Goal: Contribute content: Add original content to the website for others to see

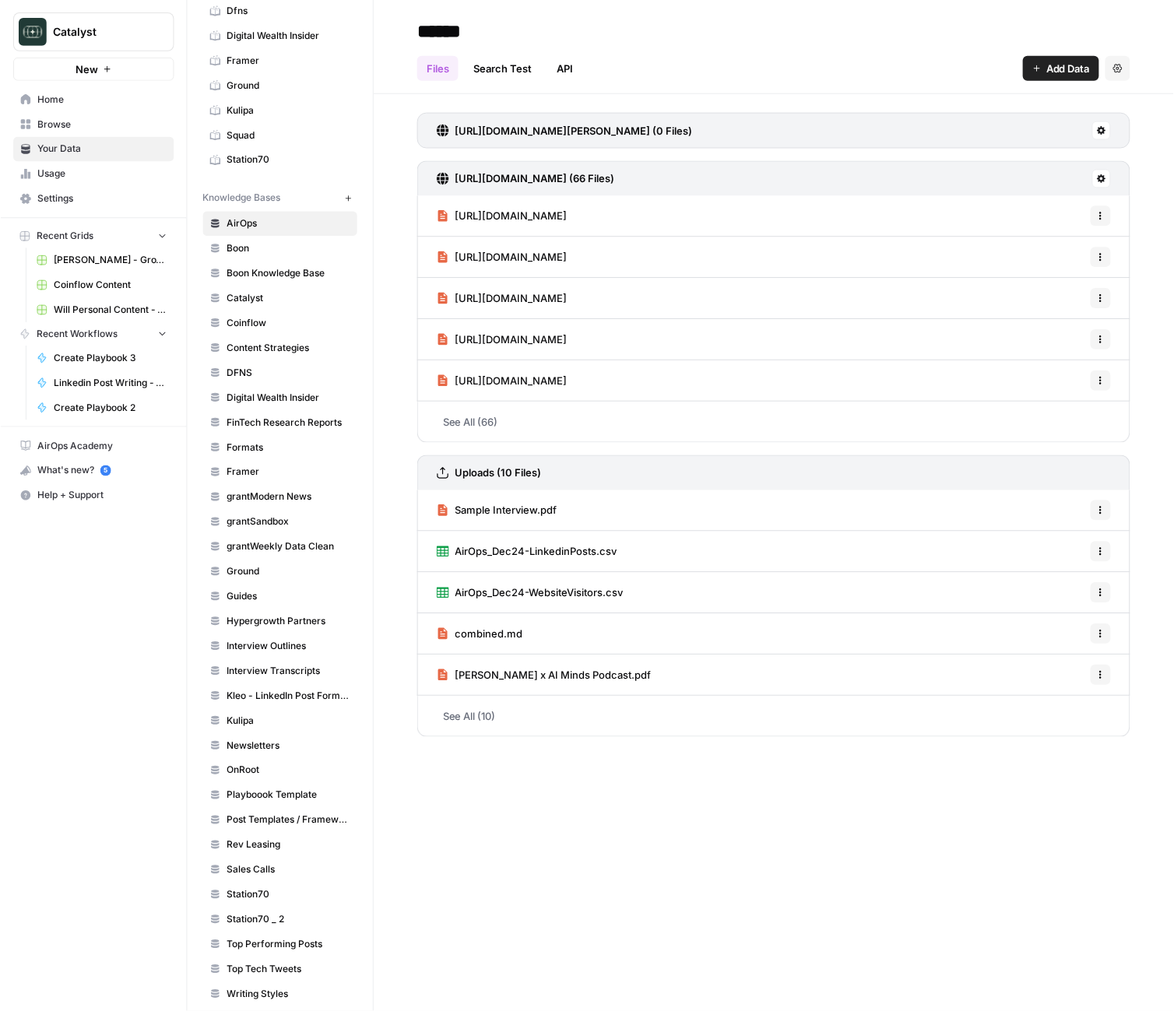
scroll to position [234, 0]
click at [274, 840] on span "Rev Leasing" at bounding box center [289, 847] width 124 height 14
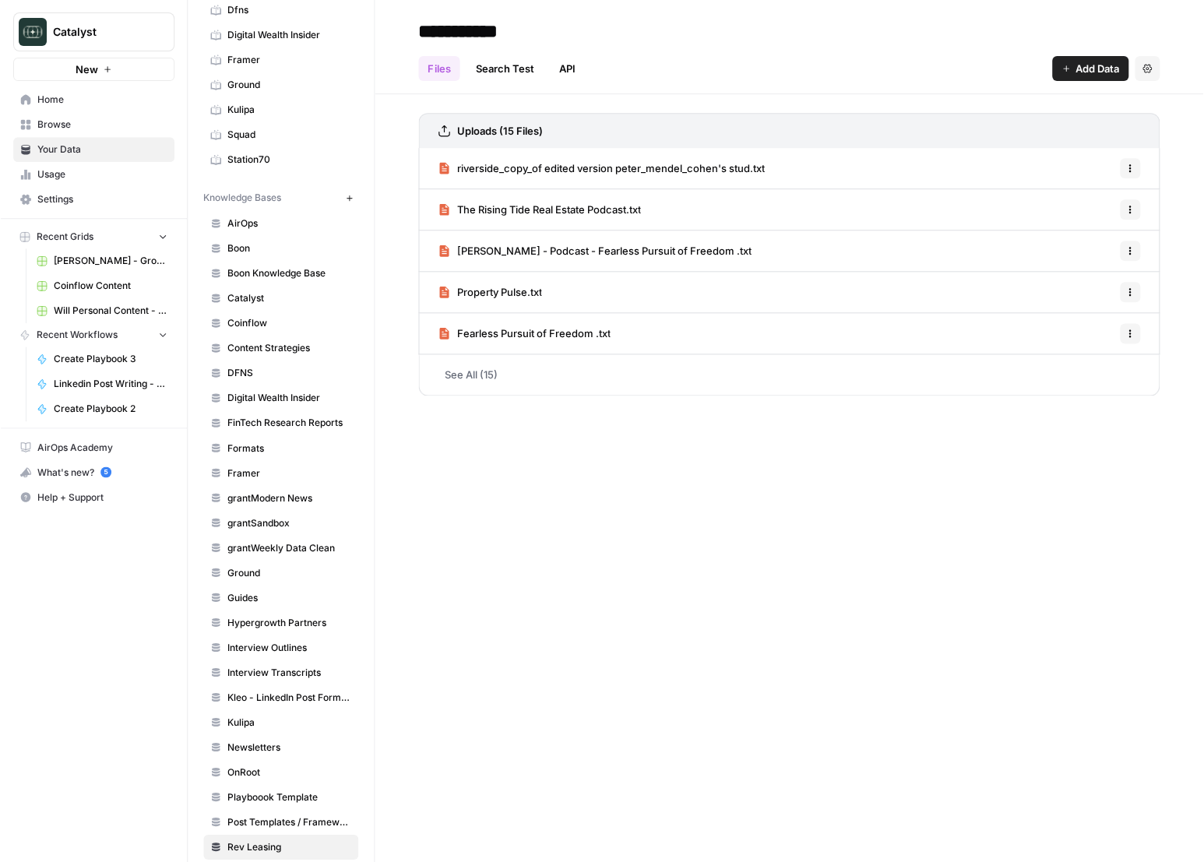
scroll to position [234, 0]
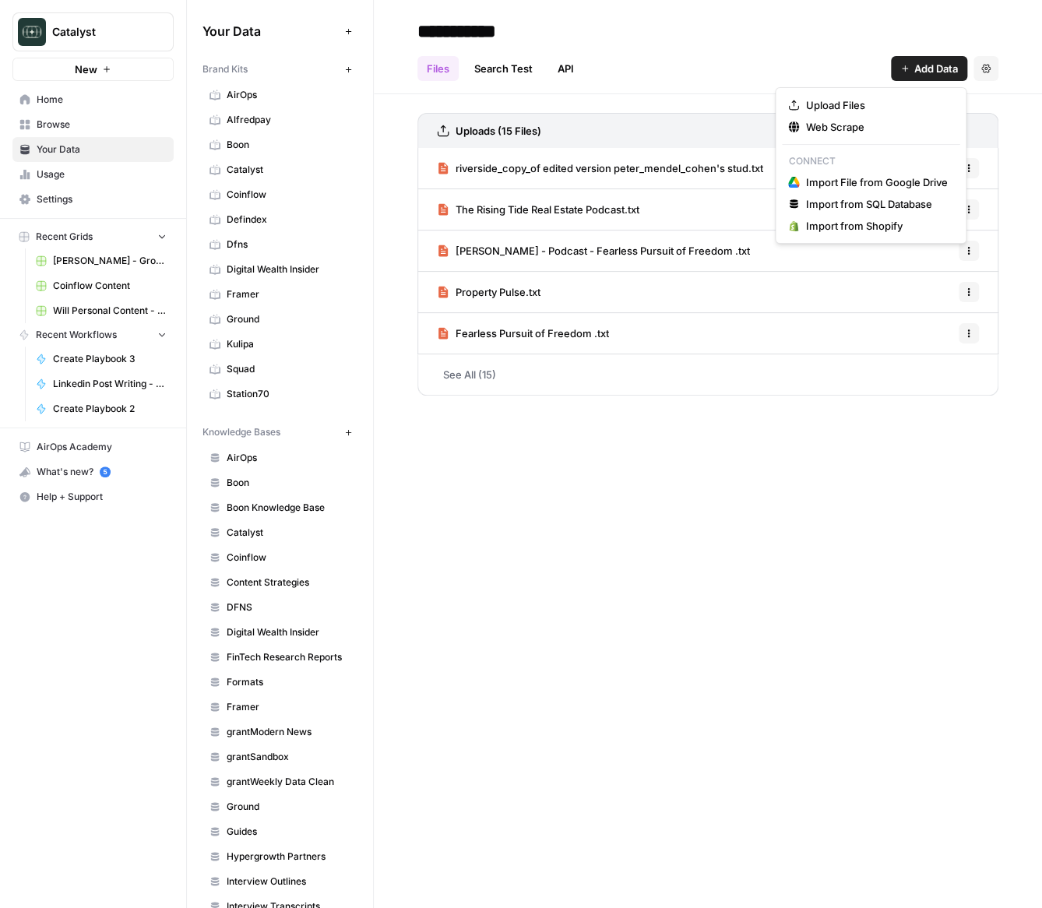
click at [921, 77] on button "Add Data" at bounding box center [929, 68] width 76 height 25
click at [843, 97] on button "Upload Files" at bounding box center [871, 105] width 178 height 22
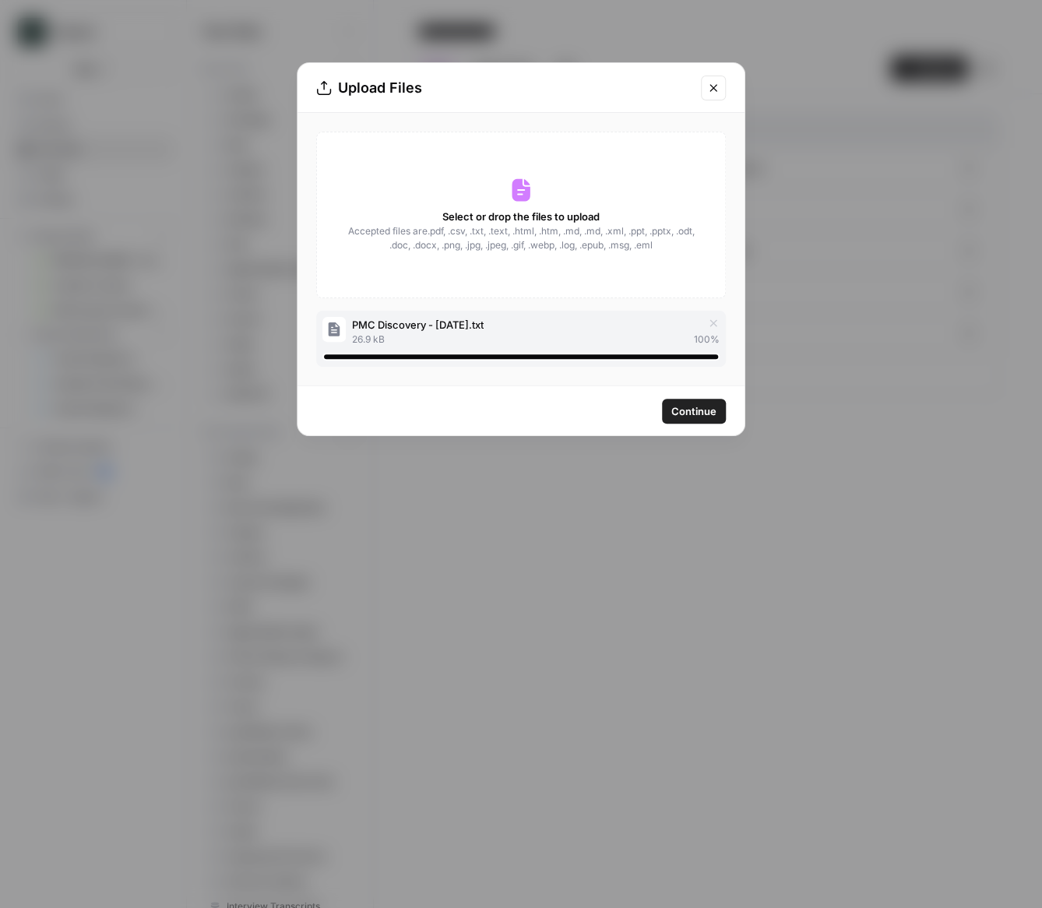
click at [695, 409] on span "Continue" at bounding box center [693, 411] width 45 height 16
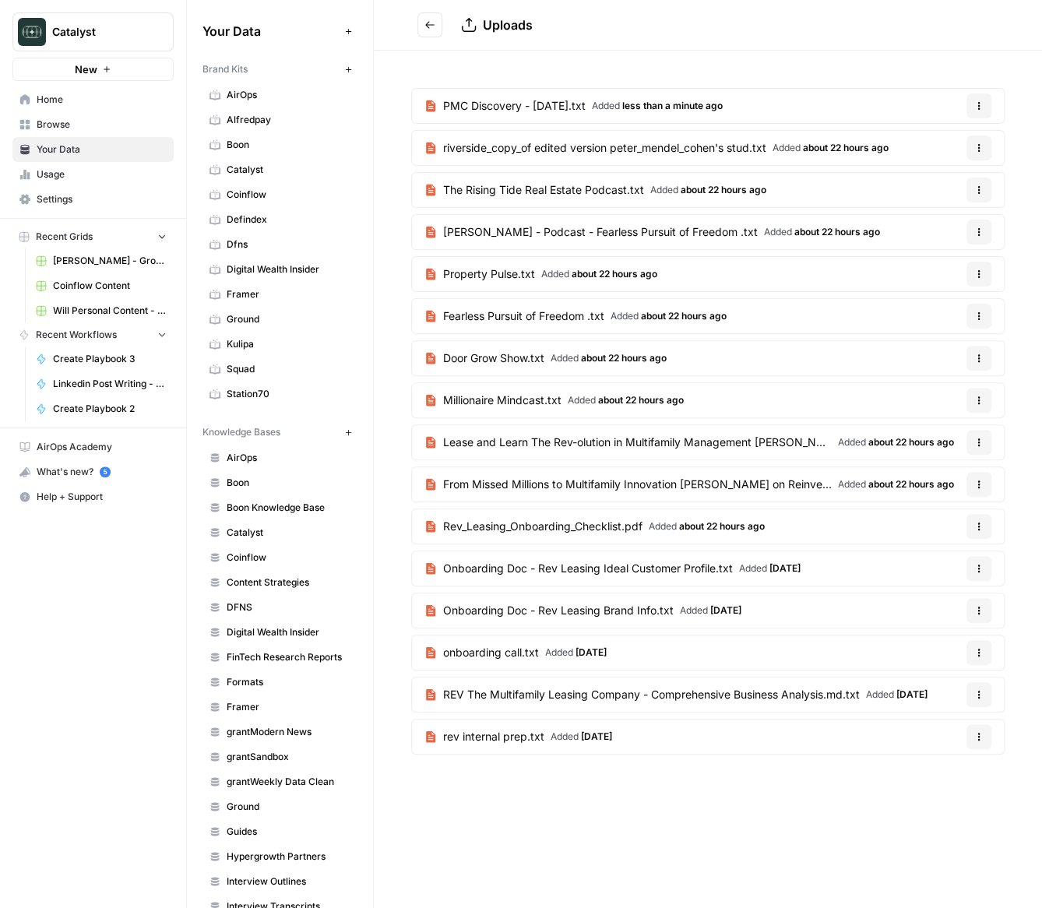
click at [433, 33] on button "Go back" at bounding box center [429, 24] width 25 height 25
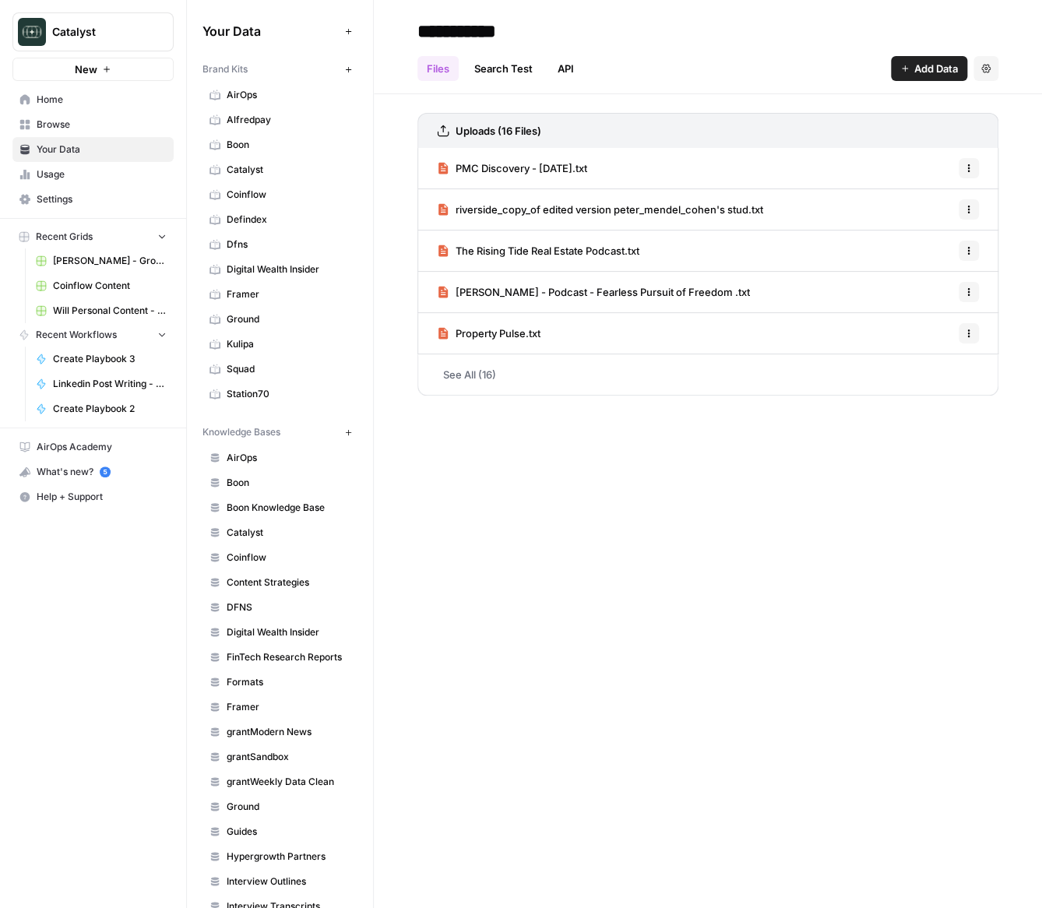
click at [924, 66] on span "Add Data" at bounding box center [936, 69] width 44 height 16
click at [470, 378] on link "See All (16)" at bounding box center [707, 374] width 581 height 40
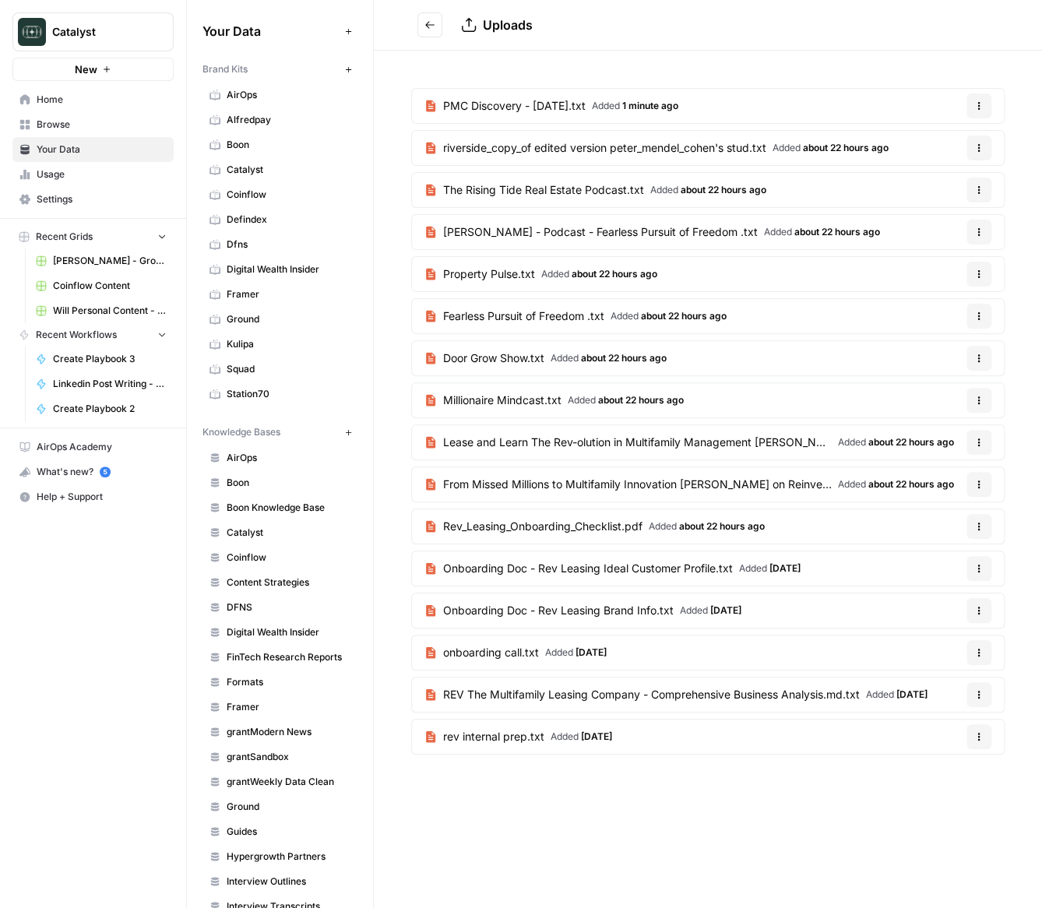
click at [434, 29] on icon "Go back" at bounding box center [429, 24] width 11 height 11
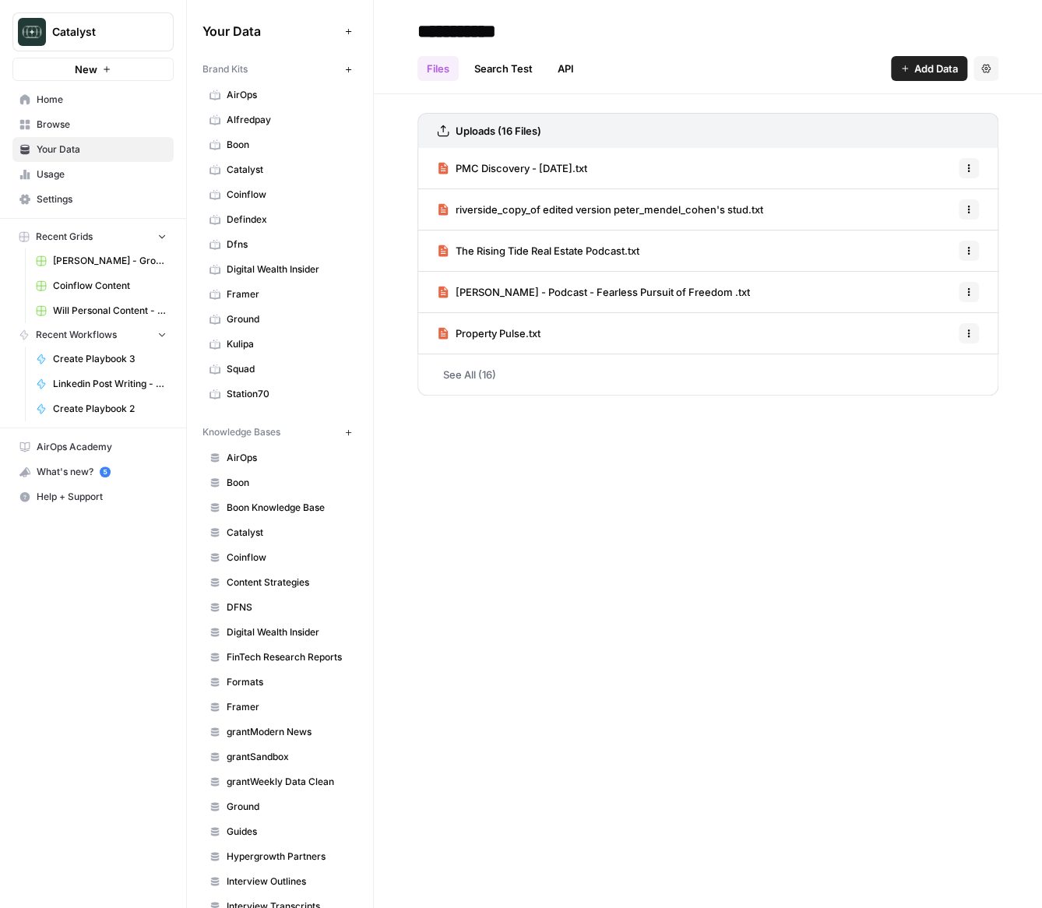
click at [924, 70] on span "Add Data" at bounding box center [936, 69] width 44 height 16
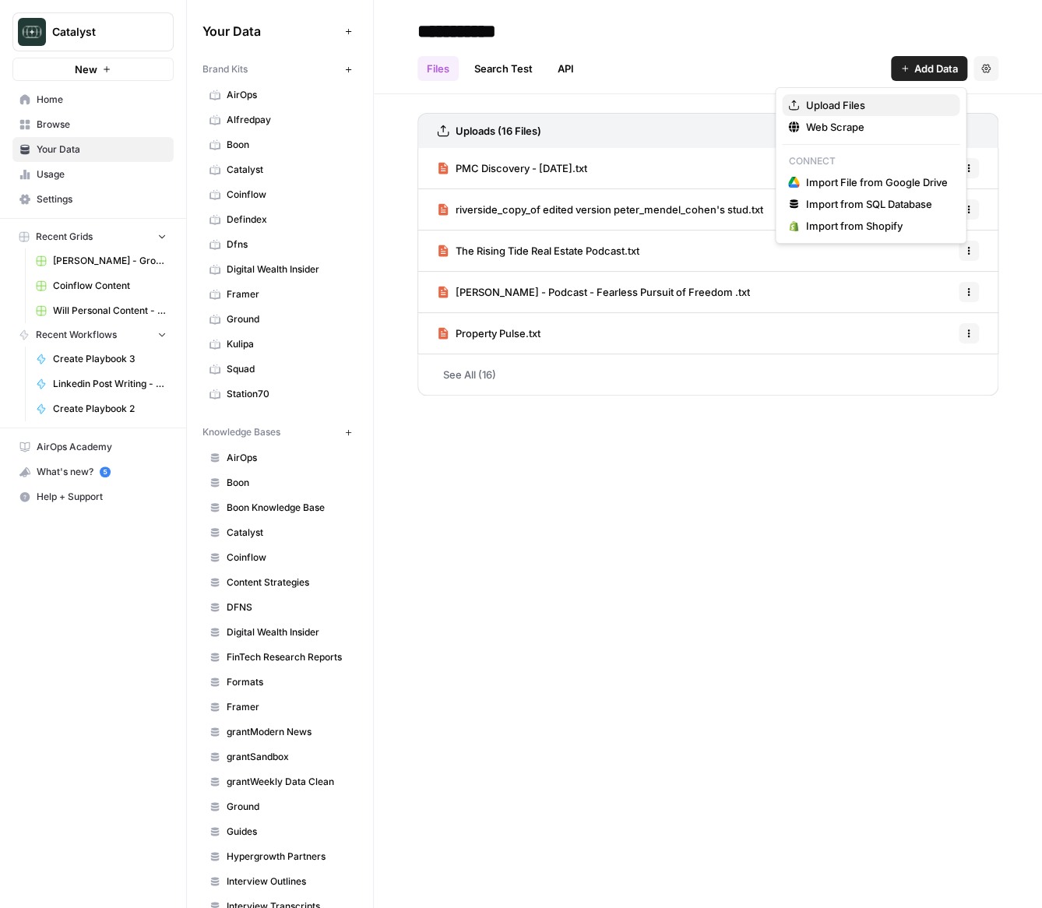
click at [835, 100] on span "Upload Files" at bounding box center [876, 105] width 142 height 16
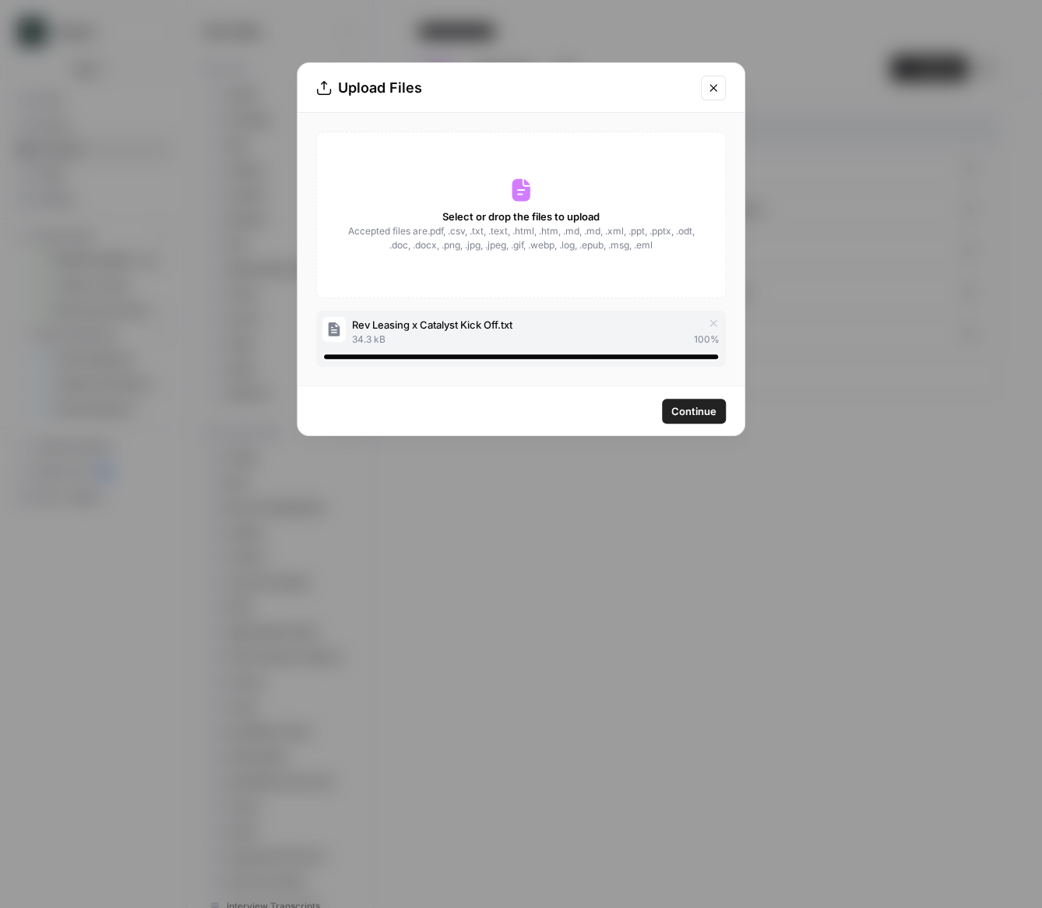
click at [685, 410] on span "Continue" at bounding box center [693, 411] width 45 height 16
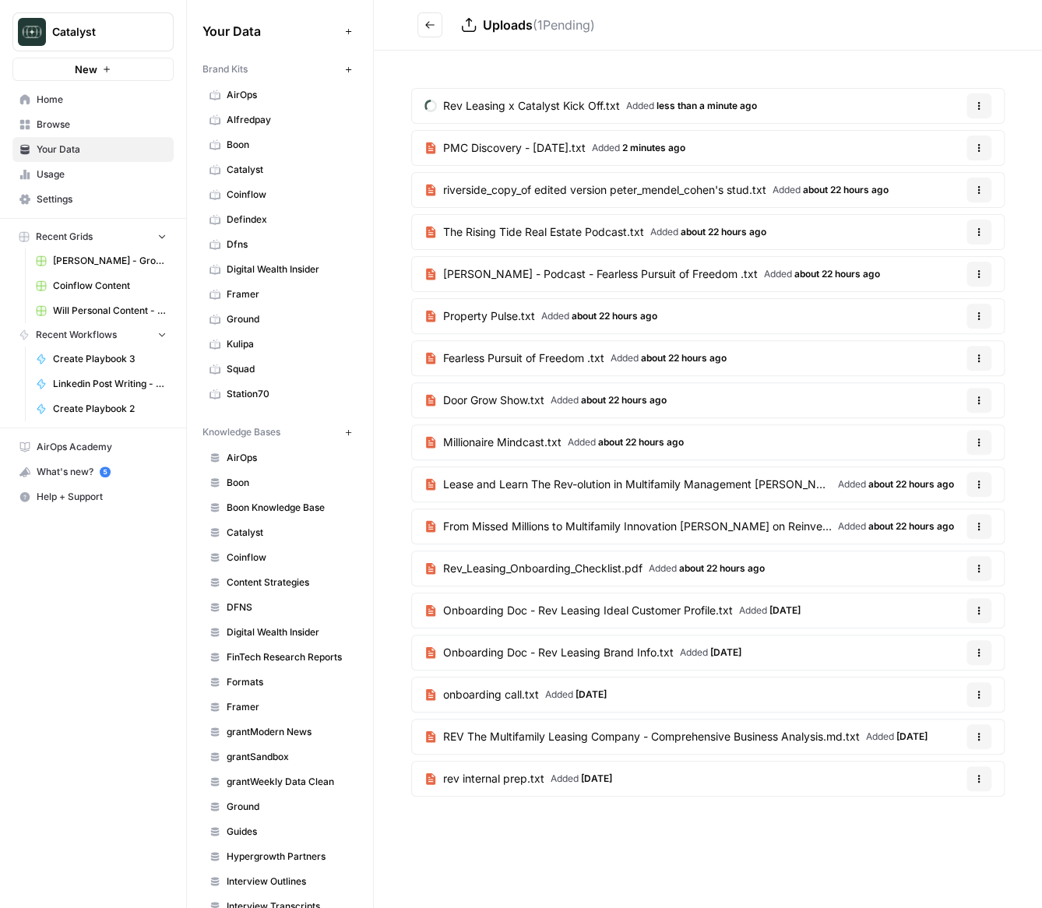
click at [725, 368] on link "Fearless Pursuit of Freedom .txt Added about 22 hours ago" at bounding box center [575, 358] width 327 height 34
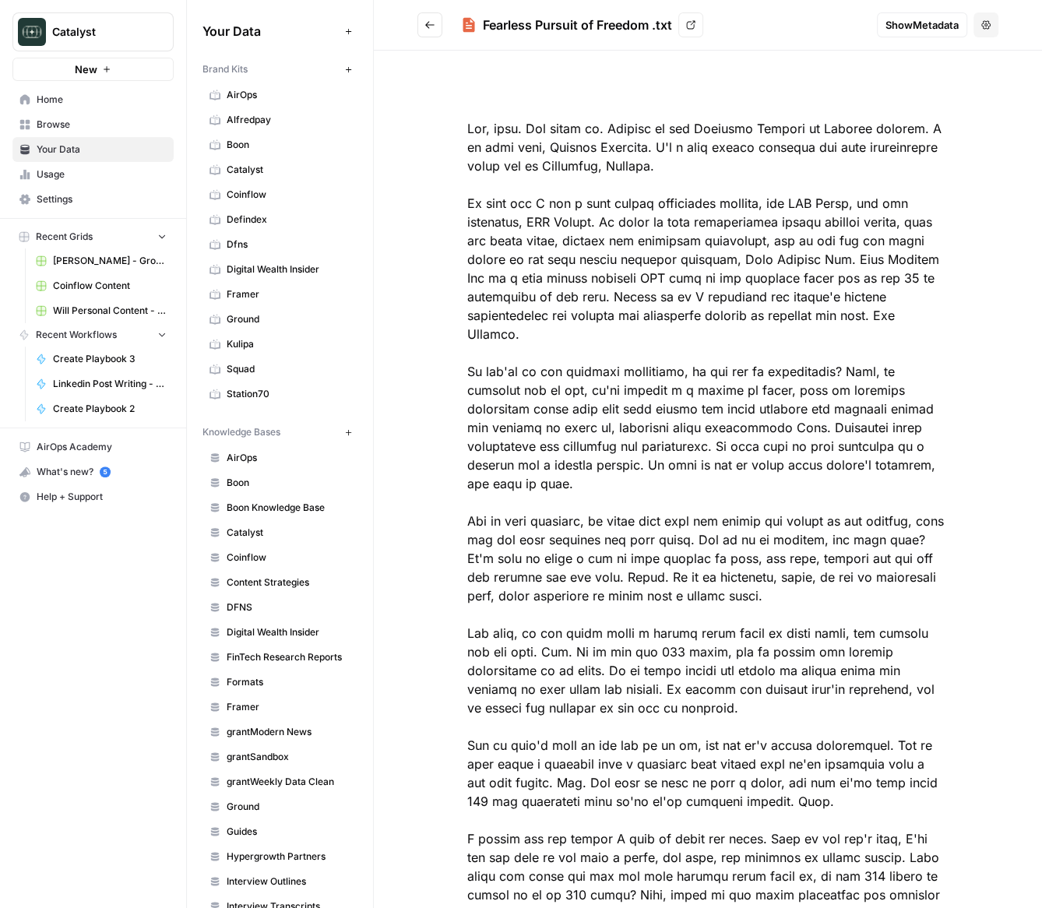
click at [427, 26] on icon "Go back" at bounding box center [429, 24] width 9 height 7
